Goal: Use online tool/utility: Utilize a website feature to perform a specific function

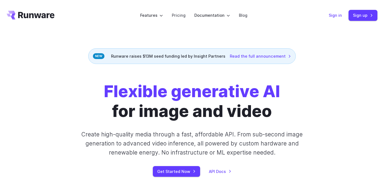
click at [336, 15] on link "Sign in" at bounding box center [335, 15] width 13 height 6
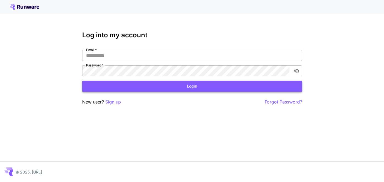
type input "**********"
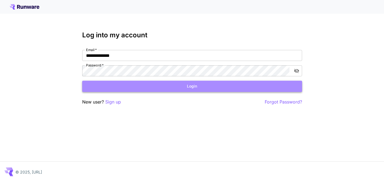
click at [196, 83] on button "Login" at bounding box center [192, 86] width 220 height 11
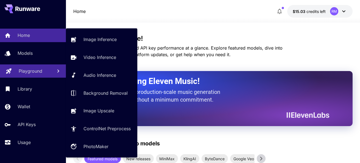
click at [31, 71] on p "Playground" at bounding box center [31, 71] width 24 height 7
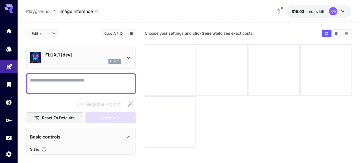
click at [101, 58] on p "FLUX.1 [dev]" at bounding box center [83, 54] width 76 height 7
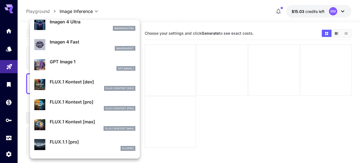
scroll to position [307, 0]
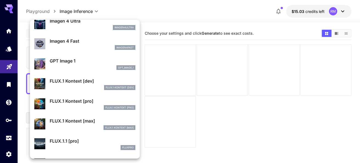
click at [85, 83] on p "FLUX.1 Kontext [dev]" at bounding box center [93, 81] width 86 height 7
type input "****"
type input "***"
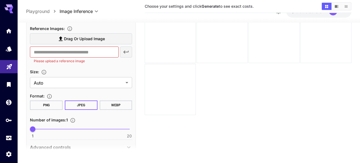
scroll to position [151, 0]
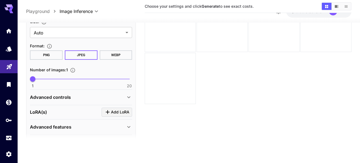
click at [72, 111] on div "LoRA(s) Add LoRA" at bounding box center [81, 111] width 102 height 9
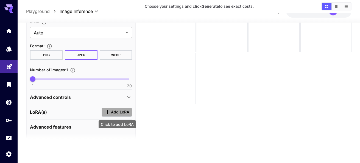
click at [121, 110] on span "Add LoRA" at bounding box center [120, 112] width 18 height 7
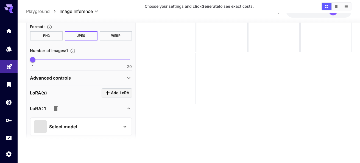
scroll to position [213, 0]
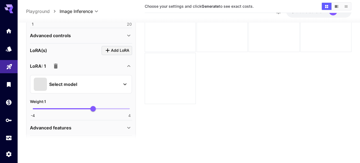
click at [112, 81] on div "Select model" at bounding box center [77, 83] width 86 height 13
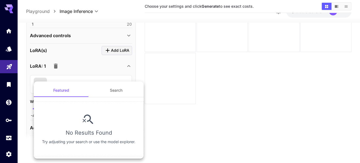
click at [114, 95] on button "Search" at bounding box center [116, 90] width 55 height 13
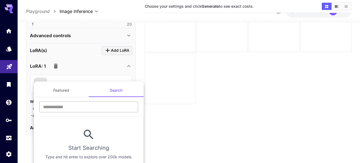
click at [100, 107] on input "text" at bounding box center [88, 106] width 99 height 11
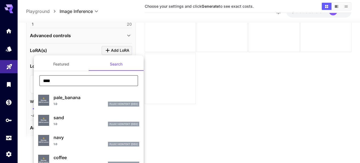
type input "******"
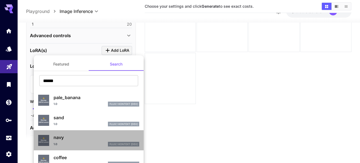
click at [67, 142] on div "1.0 FLUX.1 Kontext [dev]" at bounding box center [97, 144] width 86 height 5
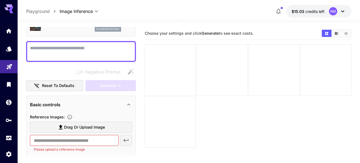
scroll to position [32, 0]
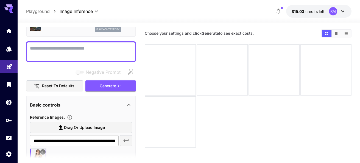
type input "**********"
click at [85, 49] on textarea "Negative Prompt" at bounding box center [81, 51] width 102 height 13
type textarea "**********"
click at [156, 70] on div at bounding box center [170, 69] width 51 height 51
click at [123, 86] on button "Generate" at bounding box center [110, 85] width 51 height 11
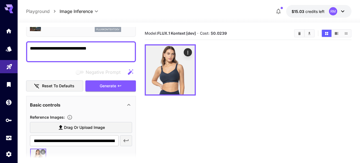
scroll to position [0, 0]
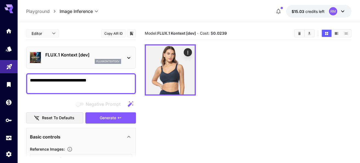
click at [73, 53] on p "FLUX.1 Kontext [dev]" at bounding box center [83, 54] width 76 height 7
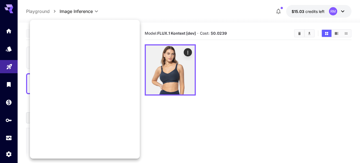
scroll to position [296, 0]
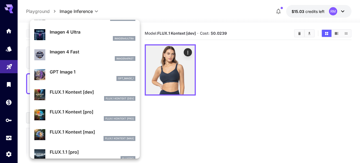
click at [220, 89] on div at bounding box center [180, 81] width 360 height 163
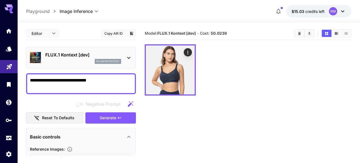
click at [293, 68] on div at bounding box center [248, 69] width 207 height 51
click at [333, 10] on div "RM" at bounding box center [333, 11] width 8 height 8
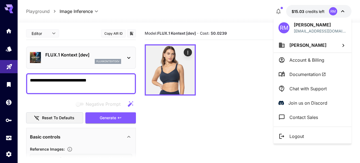
click at [302, 137] on p "Logout" at bounding box center [297, 136] width 15 height 7
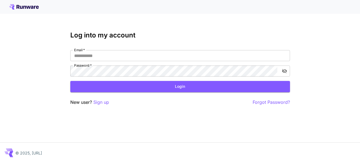
type input "**********"
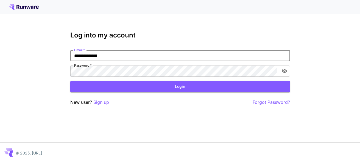
click at [200, 57] on input "**********" at bounding box center [180, 55] width 220 height 11
paste input "email"
type input "**********"
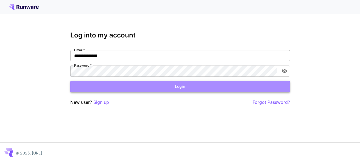
click at [194, 86] on button "Login" at bounding box center [180, 86] width 220 height 11
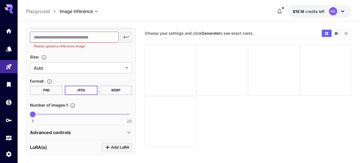
scroll to position [162, 0]
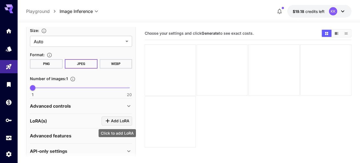
click at [116, 118] on span "Add LoRA" at bounding box center [120, 120] width 18 height 7
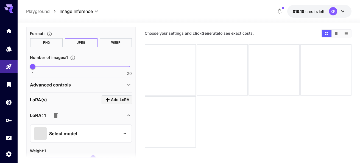
scroll to position [185, 0]
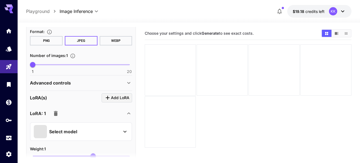
click at [84, 138] on div "Select model" at bounding box center [81, 131] width 102 height 19
click at [94, 133] on div "Select model" at bounding box center [77, 131] width 86 height 13
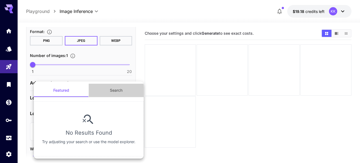
click at [115, 92] on button "Search" at bounding box center [116, 90] width 55 height 13
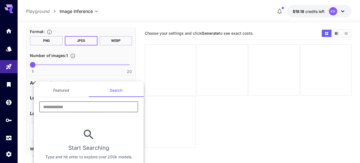
click at [107, 102] on input "text" at bounding box center [88, 106] width 99 height 11
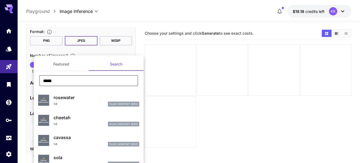
type input "*****"
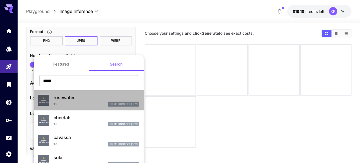
click at [78, 102] on div "1.0 FLUX.1 Kontext [dev]" at bounding box center [97, 103] width 86 height 5
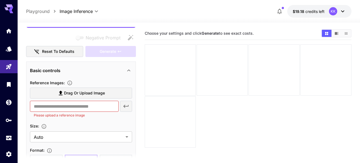
scroll to position [88, 0]
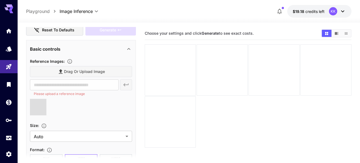
type input "**********"
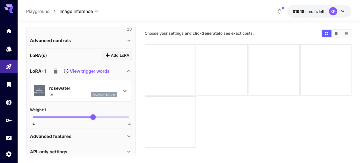
scroll to position [249, 0]
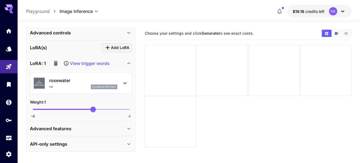
click at [76, 125] on div "Advanced features" at bounding box center [78, 128] width 96 height 7
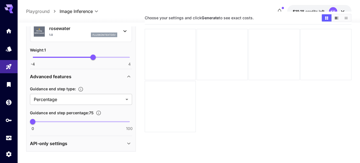
scroll to position [19, 0]
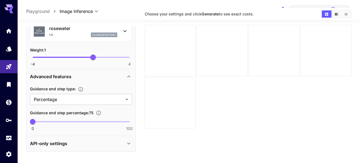
click at [72, 140] on div "API-only settings" at bounding box center [78, 143] width 96 height 7
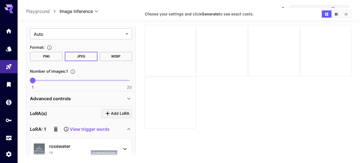
scroll to position [0, 0]
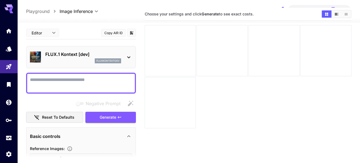
click at [69, 76] on textarea "Negative Prompt" at bounding box center [81, 82] width 102 height 13
type textarea "**********"
click at [104, 114] on span "Generate" at bounding box center [108, 117] width 16 height 7
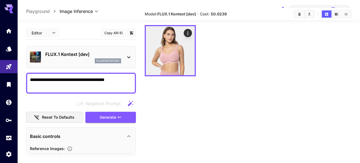
click at [215, 109] on section "Model: FLUX.1 Kontext [dev] · Cost: $ 0.0239" at bounding box center [248, 89] width 207 height 163
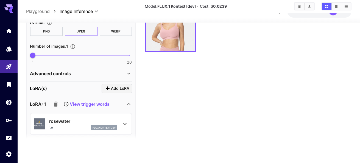
scroll to position [190, 0]
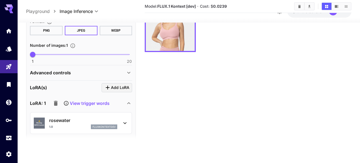
click at [122, 121] on icon at bounding box center [125, 123] width 7 height 7
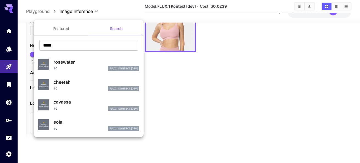
click at [187, 84] on div at bounding box center [180, 81] width 360 height 163
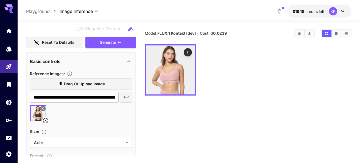
scroll to position [75, 0]
click at [42, 109] on icon at bounding box center [42, 108] width 3 height 3
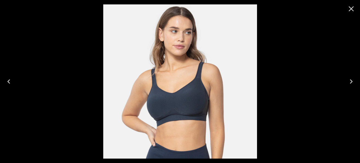
click at [350, 6] on icon "Close" at bounding box center [351, 8] width 9 height 9
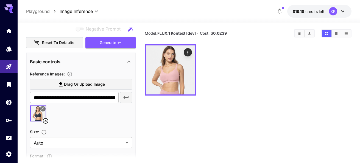
click at [46, 122] on icon at bounding box center [45, 120] width 7 height 7
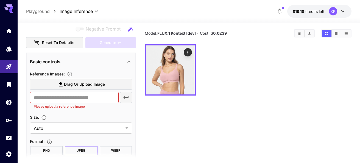
click at [78, 81] on label "Drag or upload image" at bounding box center [81, 84] width 102 height 11
click at [0, 0] on input "Drag or upload image" at bounding box center [0, 0] width 0 height 0
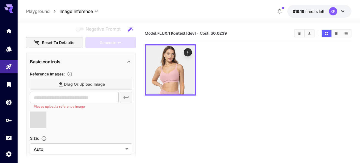
type input "**********"
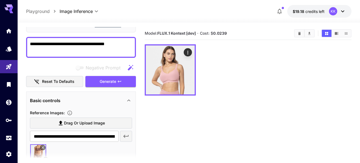
scroll to position [5, 0]
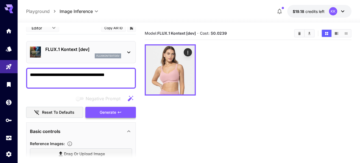
click at [110, 114] on span "Generate" at bounding box center [108, 112] width 16 height 7
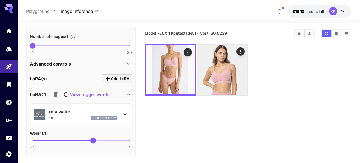
scroll to position [219, 0]
click at [115, 111] on p "rosewater" at bounding box center [83, 111] width 68 height 7
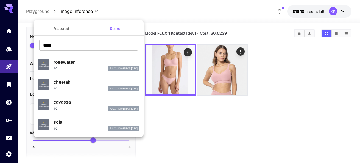
click at [80, 89] on div "1.0 FLUX.1 Kontext [dev]" at bounding box center [97, 88] width 86 height 5
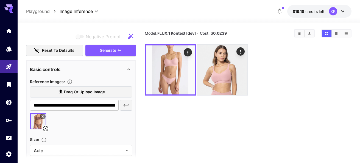
scroll to position [0, 0]
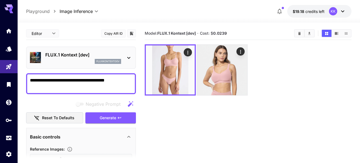
click at [103, 79] on textarea "**********" at bounding box center [81, 83] width 102 height 13
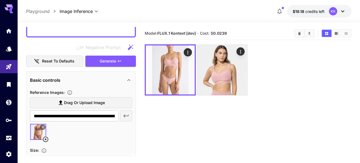
scroll to position [63, 0]
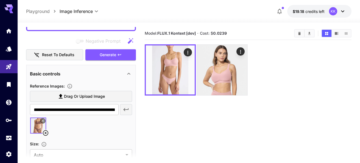
type textarea "**********"
click at [92, 95] on span "Drag or upload image" at bounding box center [84, 96] width 41 height 7
click at [0, 0] on input "Drag or upload image" at bounding box center [0, 0] width 0 height 0
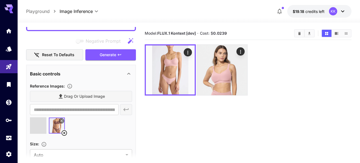
type input "**********"
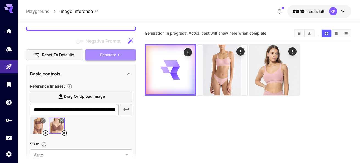
click at [106, 58] on button "Generate" at bounding box center [110, 54] width 51 height 11
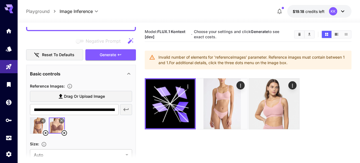
click at [45, 132] on icon at bounding box center [45, 132] width 7 height 7
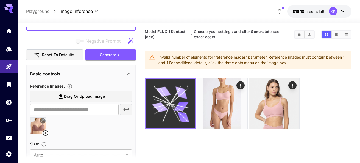
click at [189, 86] on icon "Actions" at bounding box center [187, 86] width 5 height 5
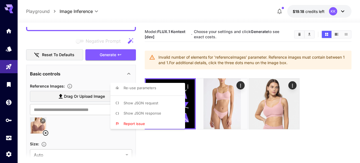
click at [181, 145] on div at bounding box center [180, 81] width 360 height 163
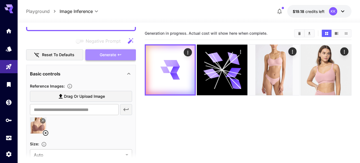
click at [118, 58] on button "Generate" at bounding box center [110, 54] width 51 height 11
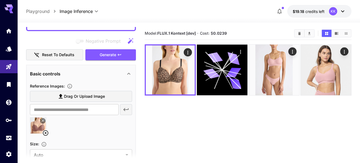
click at [219, 132] on section "Model: FLUX.1 Kontext [dev] · Cost: $ 0.0239" at bounding box center [248, 108] width 207 height 163
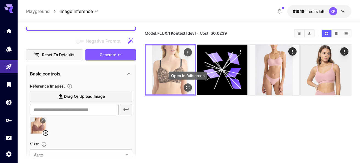
click at [188, 87] on icon "Open in fullscreen" at bounding box center [187, 87] width 5 height 5
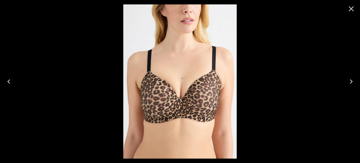
click at [277, 66] on div at bounding box center [180, 81] width 360 height 163
click at [351, 11] on icon "Close" at bounding box center [351, 8] width 9 height 9
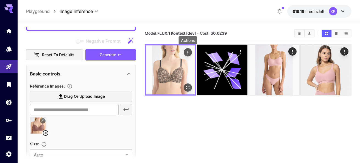
click at [188, 49] on div "Actions" at bounding box center [187, 52] width 5 height 7
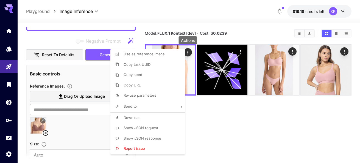
click at [147, 119] on li "Download" at bounding box center [149, 117] width 78 height 10
click at [293, 52] on div at bounding box center [180, 81] width 360 height 163
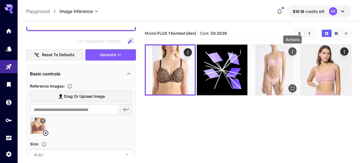
click at [292, 51] on icon "Actions" at bounding box center [292, 51] width 5 height 5
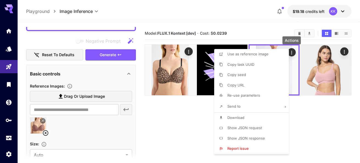
click at [246, 120] on li "Download" at bounding box center [253, 117] width 78 height 10
click at [104, 78] on div at bounding box center [180, 81] width 360 height 163
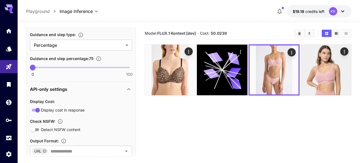
scroll to position [394, 0]
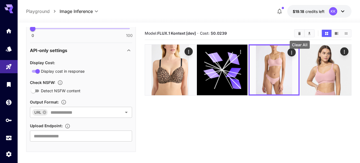
click at [302, 31] on button "Clear All" at bounding box center [300, 33] width 10 height 7
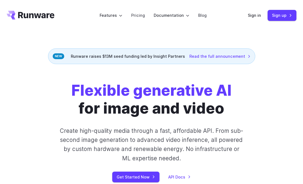
click at [257, 11] on div "Sign in Sign up" at bounding box center [272, 15] width 49 height 11
click at [256, 16] on link "Sign in" at bounding box center [254, 15] width 13 height 6
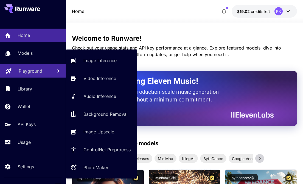
click at [25, 71] on p "Playground" at bounding box center [31, 71] width 24 height 7
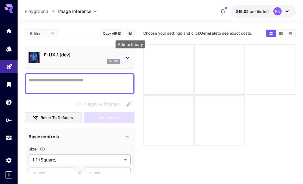
click at [131, 33] on icon "Add to library" at bounding box center [130, 34] width 3 height 4
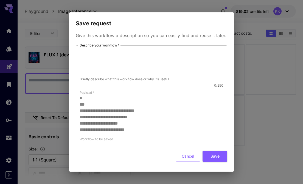
click at [256, 67] on div "**********" at bounding box center [151, 92] width 303 height 184
click at [286, 75] on div "**********" at bounding box center [151, 92] width 303 height 184
click at [190, 156] on button "Cancel" at bounding box center [188, 156] width 25 height 11
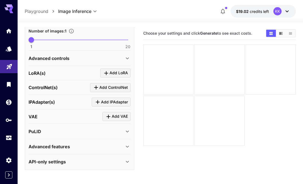
scroll to position [2, 0]
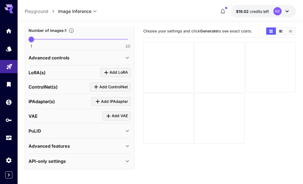
click at [92, 146] on div "Advanced features" at bounding box center [77, 146] width 96 height 7
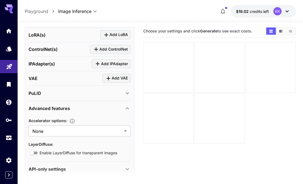
scroll to position [225, 0]
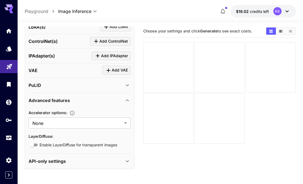
click at [82, 162] on div "API-only settings" at bounding box center [77, 161] width 96 height 7
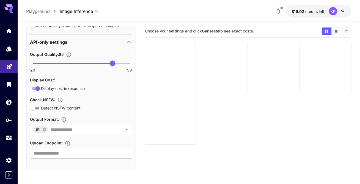
scroll to position [344, 0]
